Goal: Information Seeking & Learning: Learn about a topic

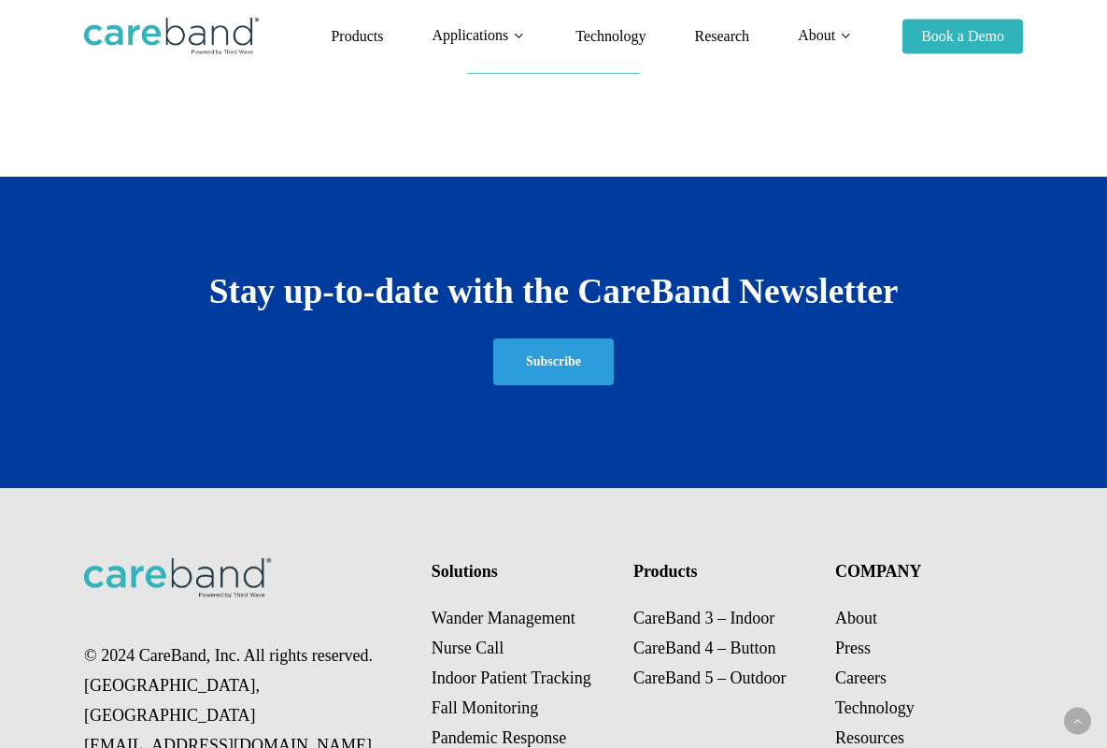
scroll to position [2925, 0]
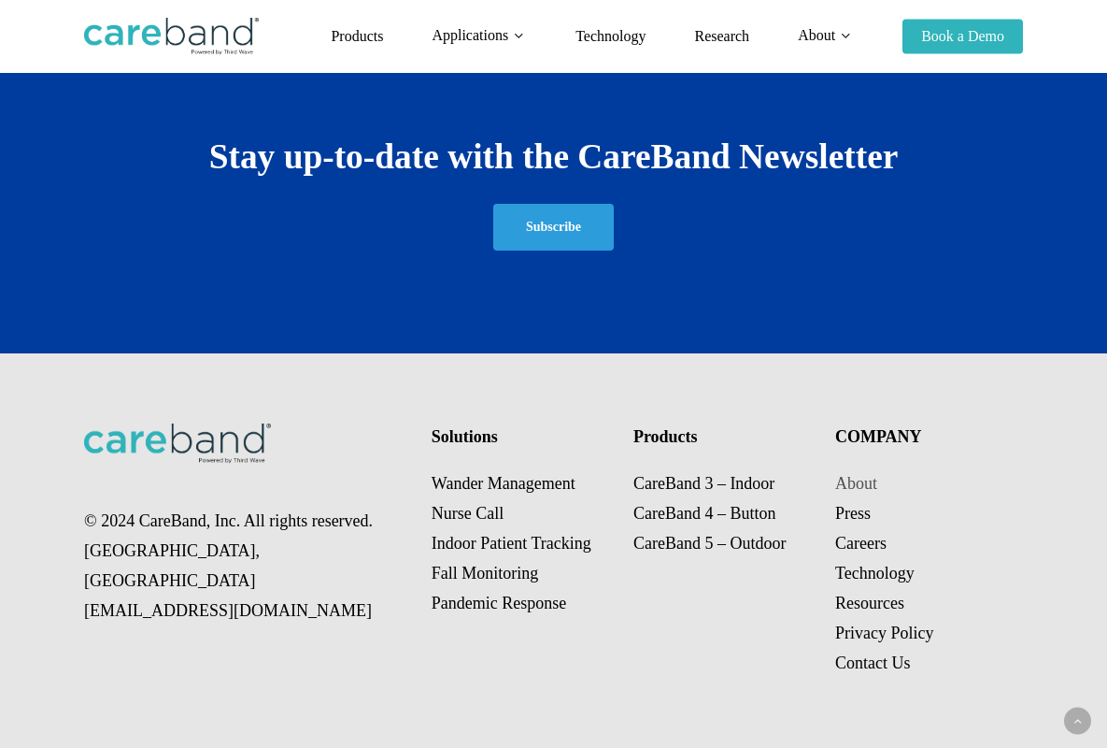
click at [857, 482] on link "About" at bounding box center [856, 483] width 42 height 19
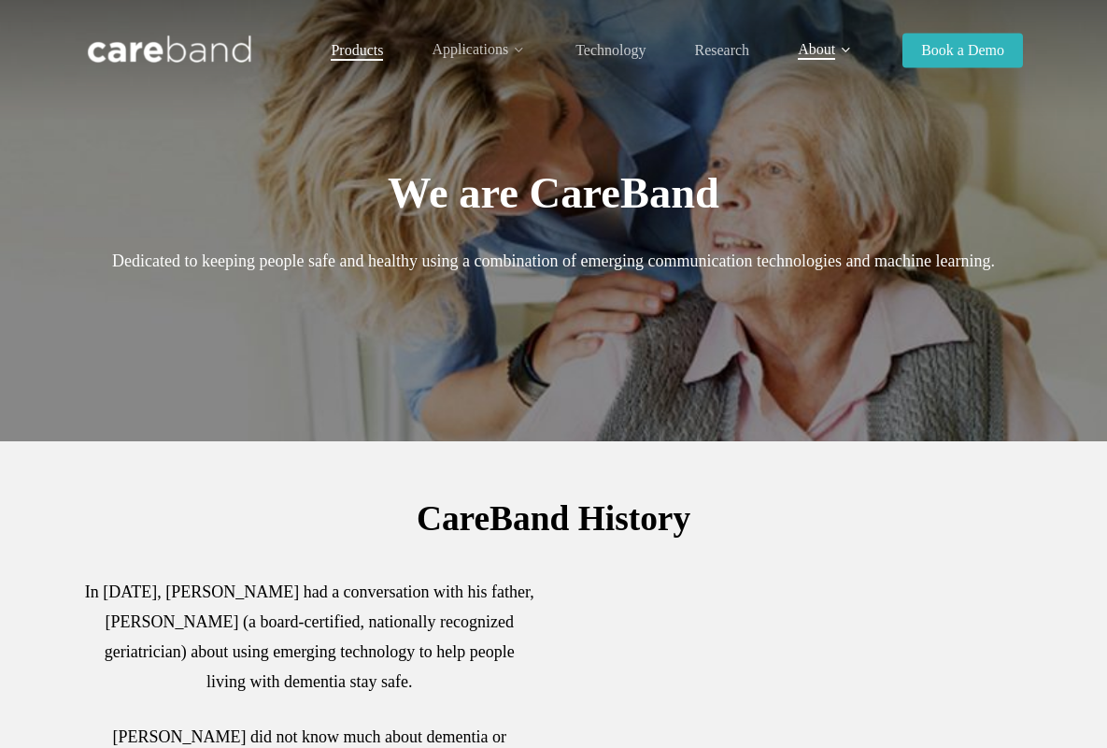
click at [350, 50] on span "Products" at bounding box center [357, 50] width 52 height 16
